Goal: Task Accomplishment & Management: Use online tool/utility

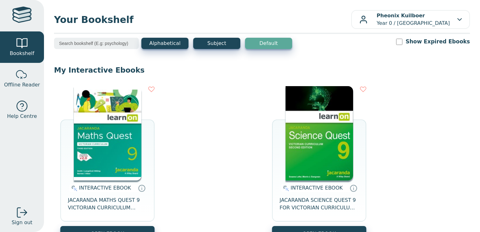
click at [108, 146] on img at bounding box center [108, 133] width 68 height 94
click at [183, 14] on span "Your Bookshelf" at bounding box center [202, 20] width 297 height 14
click at [129, 131] on img at bounding box center [108, 133] width 68 height 94
